Goal: Ask a question: Seek information or help from site administrators or community

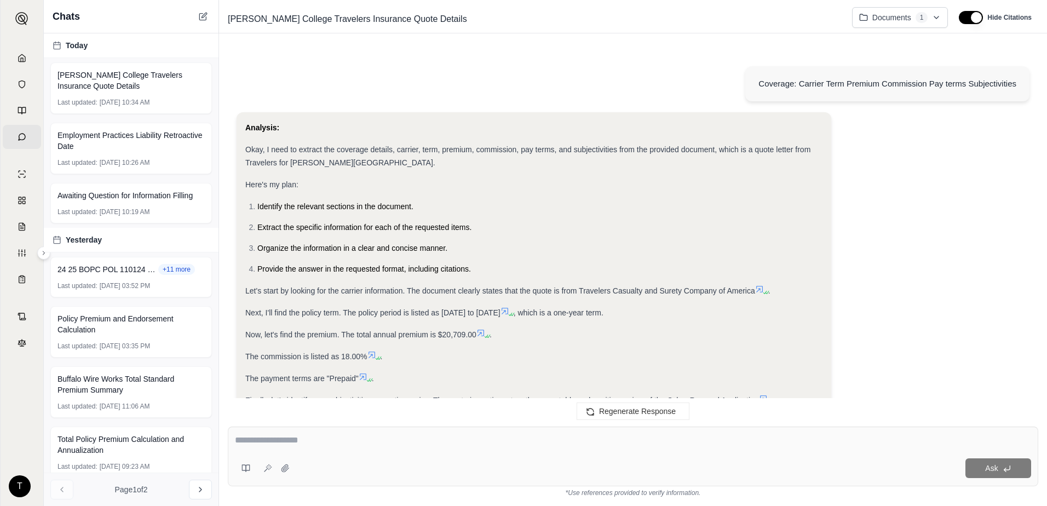
scroll to position [233, 0]
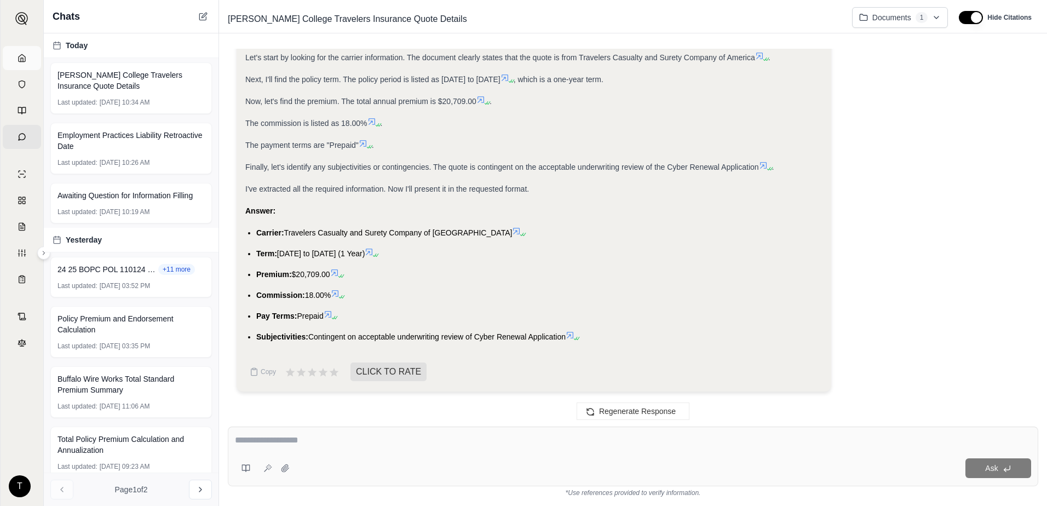
click at [20, 53] on link "Home" at bounding box center [22, 58] width 38 height 24
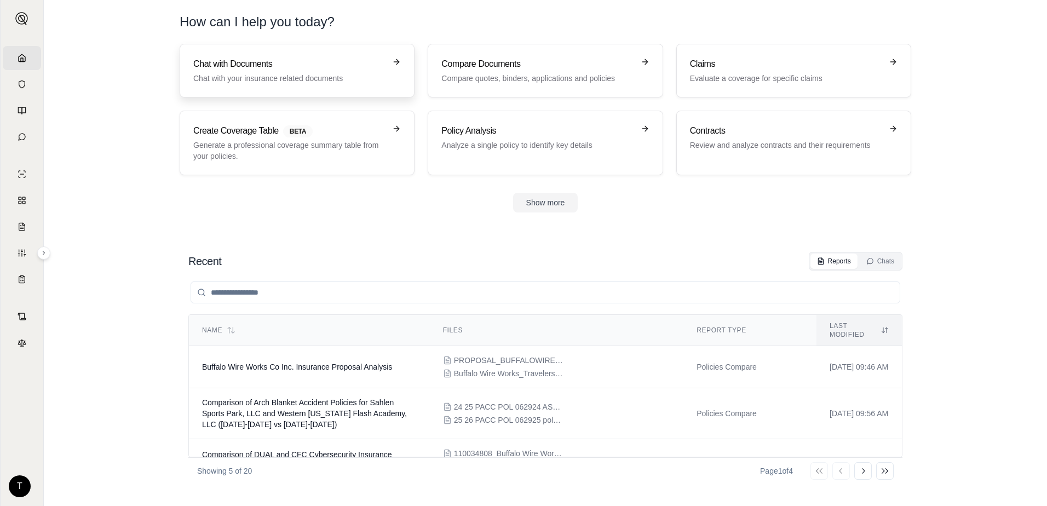
click at [232, 72] on div "Chat with Documents Chat with your insurance related documents" at bounding box center [289, 70] width 192 height 26
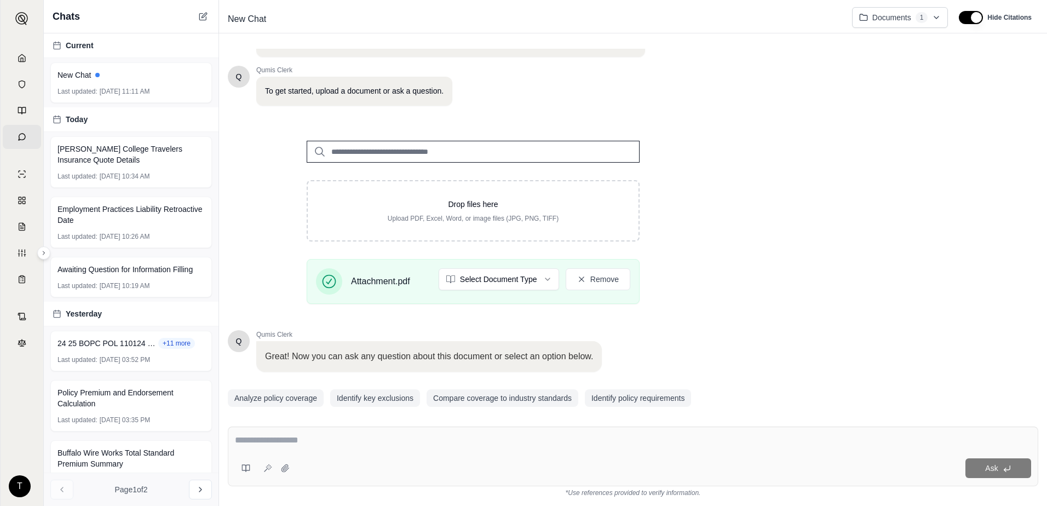
scroll to position [87, 0]
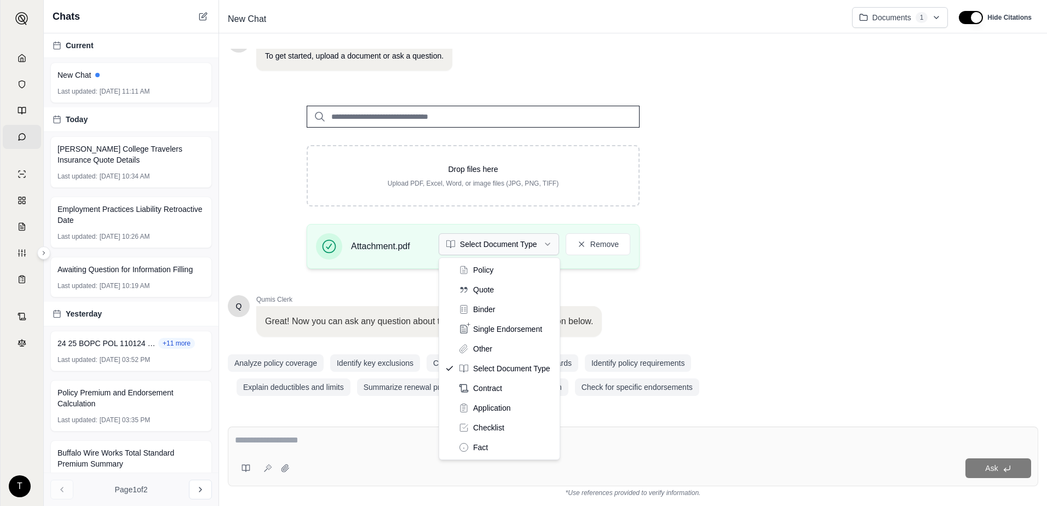
click at [511, 251] on html "Home Vault Prompts Chats Single Policy Comparisons Claims Custom Report Coverag…" at bounding box center [523, 253] width 1047 height 506
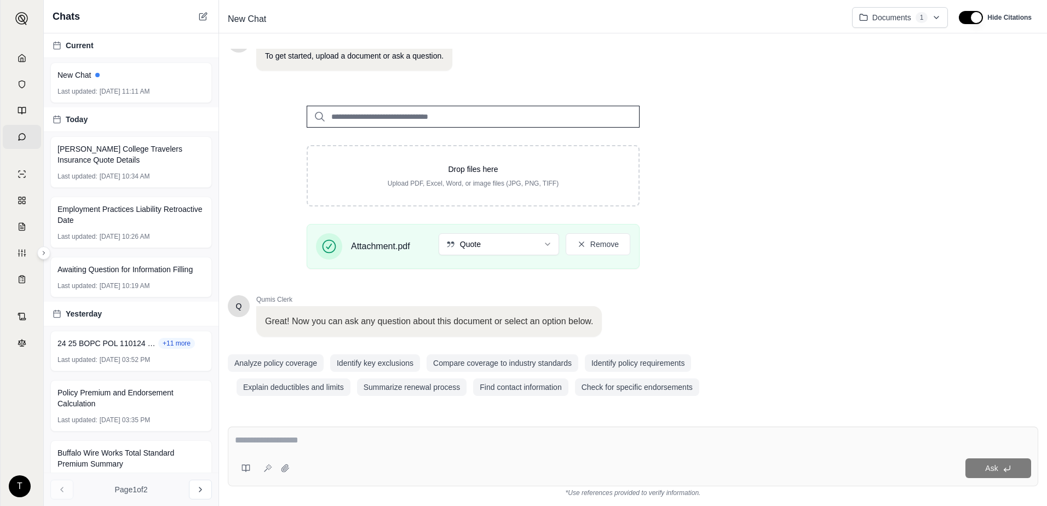
click at [413, 436] on textarea at bounding box center [633, 440] width 796 height 13
type textarea "*"
paste textarea "**********"
type textarea "**********"
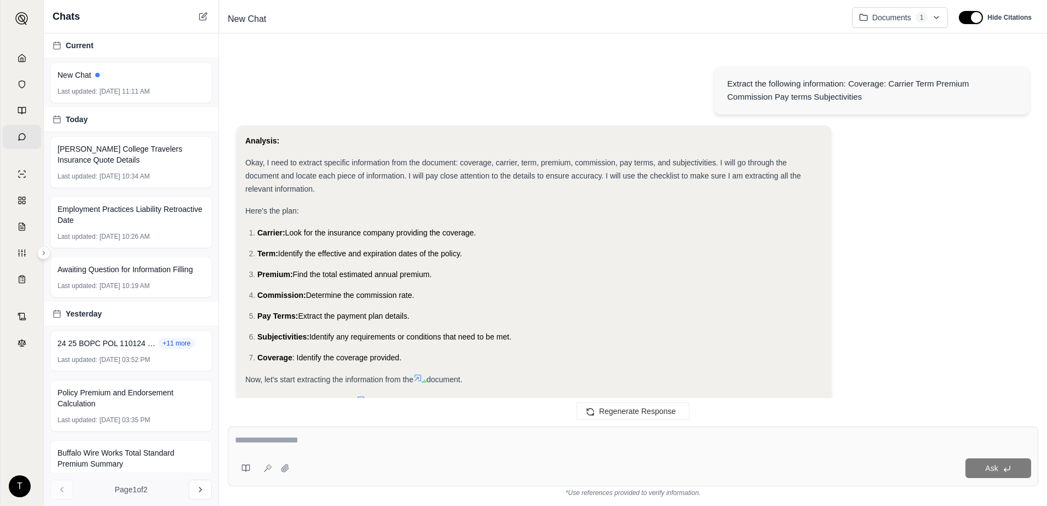
scroll to position [380, 0]
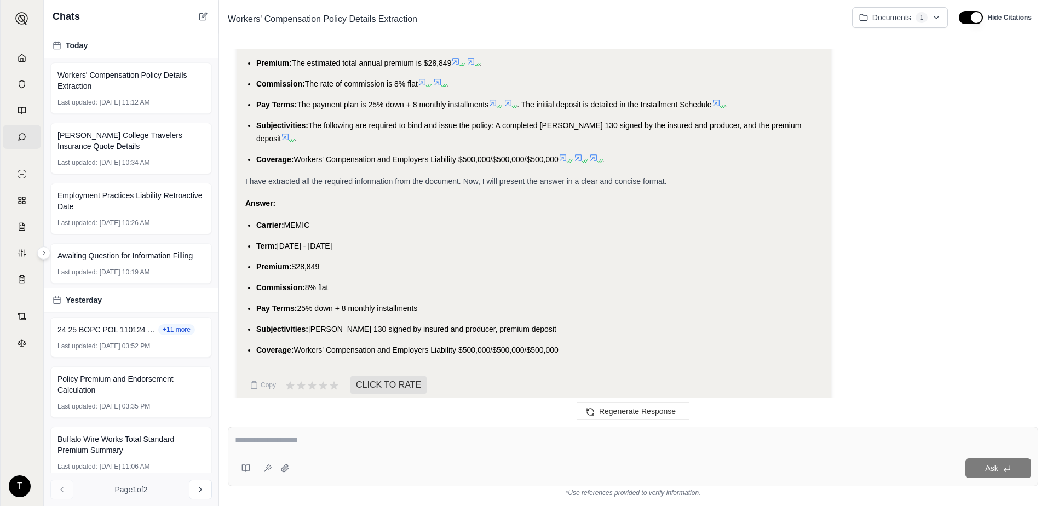
click at [575, 343] on li "Coverage: Workers' Compensation and Employers Liability $500,000/$500,000/$500,…" at bounding box center [539, 349] width 566 height 13
click at [567, 343] on li "Coverage: Workers' Compensation and Employers Liability $500,000/$500,000/$500,…" at bounding box center [539, 349] width 566 height 13
drag, startPoint x: 560, startPoint y: 336, endPoint x: 297, endPoint y: 332, distance: 262.8
click at [297, 345] on span "Workers' Compensation and Employers Liability $500,000/$500,000/$500,000" at bounding box center [425, 349] width 264 height 9
copy span "Workers' Compensation and Employers Liability $500,000/$500,000/$500,000"
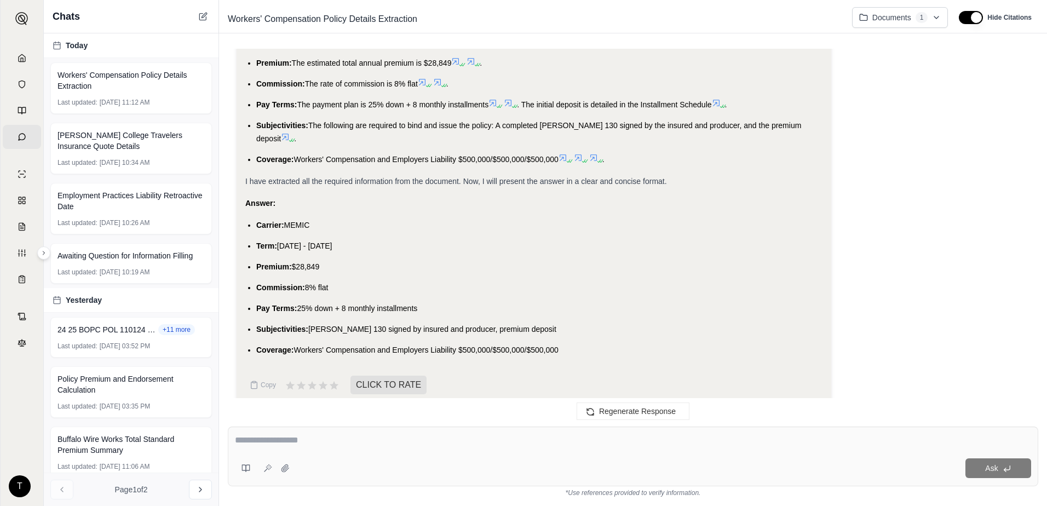
drag, startPoint x: 330, startPoint y: 210, endPoint x: 315, endPoint y: 212, distance: 14.3
click at [328, 218] on li "Carrier: MEMIC" at bounding box center [539, 224] width 566 height 13
drag, startPoint x: 313, startPoint y: 212, endPoint x: 286, endPoint y: 210, distance: 26.9
click at [286, 218] on li "Carrier: MEMIC" at bounding box center [539, 224] width 566 height 13
copy span "MEMIC"
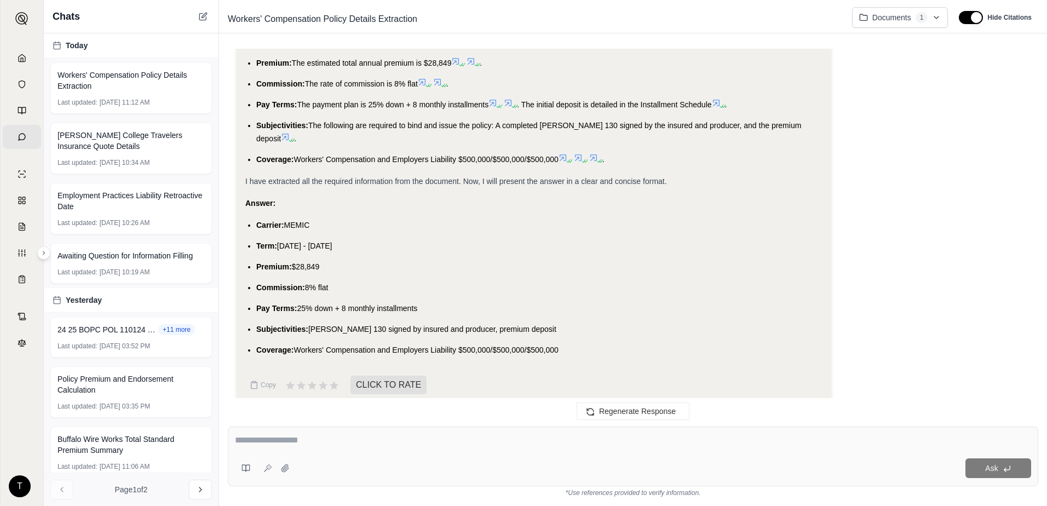
drag, startPoint x: 369, startPoint y: 233, endPoint x: 279, endPoint y: 235, distance: 90.4
click at [279, 239] on li "Term: [DATE] - [DATE]" at bounding box center [539, 245] width 566 height 13
copy span "[DATE] - [DATE]"
drag, startPoint x: 330, startPoint y: 253, endPoint x: 323, endPoint y: 253, distance: 6.6
click at [324, 260] on li "Premium: $28,849" at bounding box center [539, 266] width 566 height 13
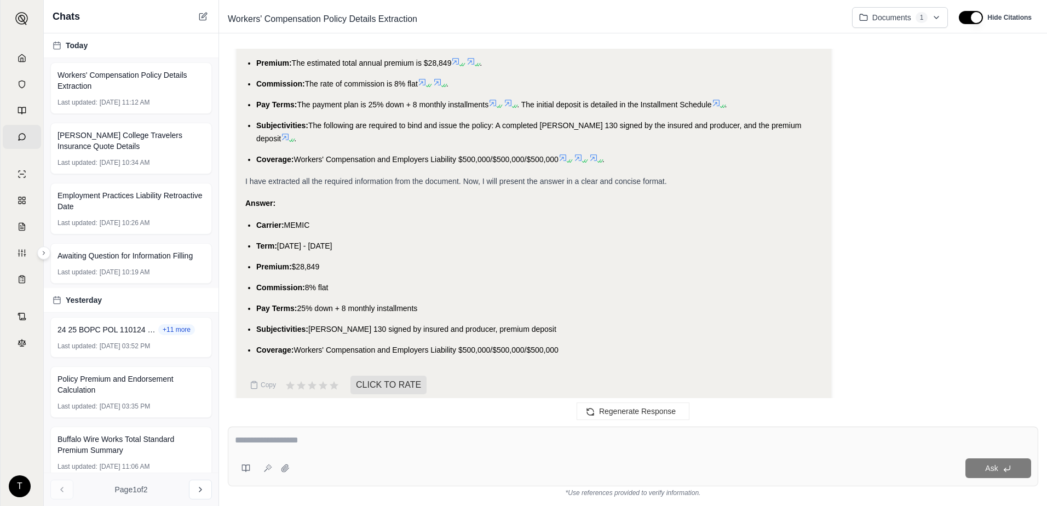
drag, startPoint x: 320, startPoint y: 253, endPoint x: 295, endPoint y: 254, distance: 25.2
click at [295, 262] on span "$28,849" at bounding box center [306, 266] width 28 height 9
copy span "$28,849"
click at [411, 304] on span "25% down + 8 monthly installments" at bounding box center [357, 308] width 120 height 9
drag, startPoint x: 422, startPoint y: 296, endPoint x: 301, endPoint y: 296, distance: 121.5
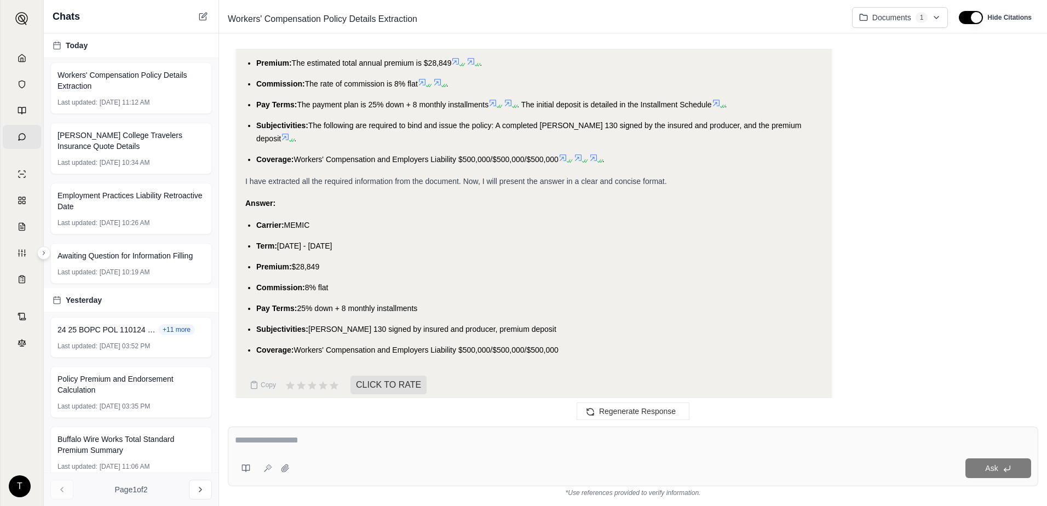
click at [301, 302] on li "Pay Terms: 25% down + 8 monthly installments" at bounding box center [539, 308] width 566 height 13
copy span "25% down + 8 monthly installments"
